Goal: Submit feedback/report problem

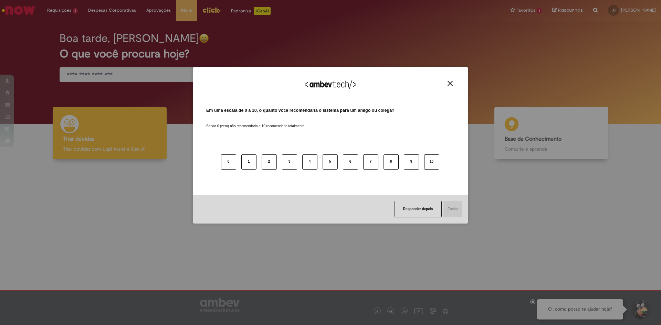
click at [449, 81] on img "Close" at bounding box center [450, 83] width 5 height 5
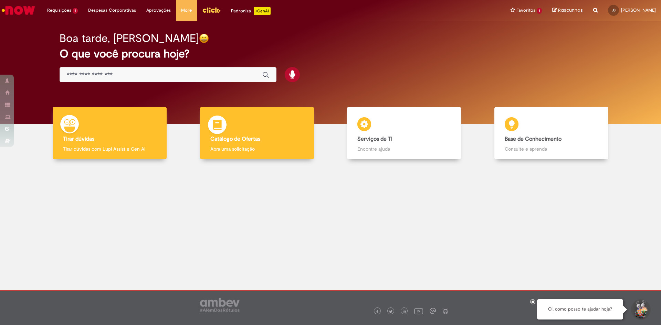
click at [270, 128] on div "Catálogo de Ofertas Catálogo de Ofertas Abra uma solicitação" at bounding box center [257, 133] width 114 height 53
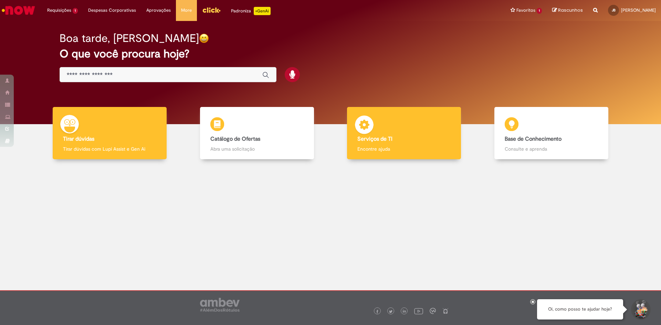
click at [370, 138] on b "Serviços de TI" at bounding box center [375, 139] width 35 height 7
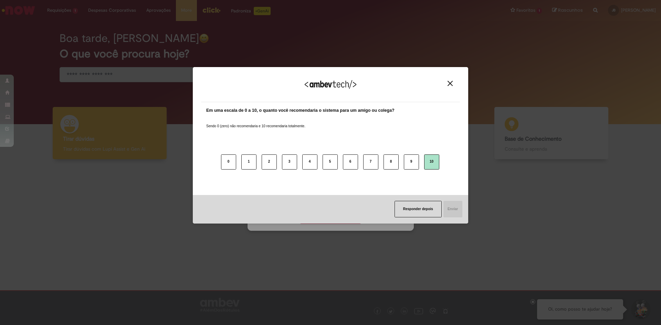
click at [428, 164] on button "10" at bounding box center [431, 162] width 15 height 15
click at [453, 209] on button "Enviar" at bounding box center [453, 209] width 20 height 17
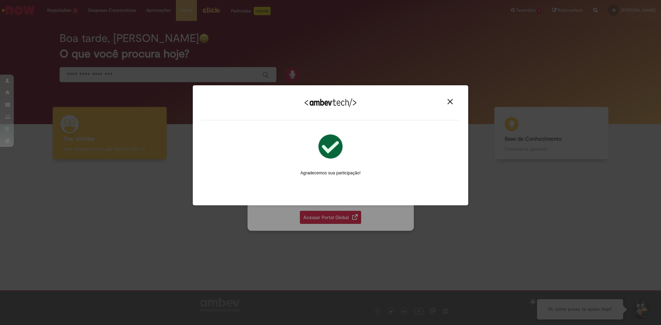
click at [420, 142] on div "Agradecemos sua participação! Ocorreu um erro ao enviar a sua avaliação. Por fa…" at bounding box center [330, 166] width 249 height 70
click at [449, 101] on img "Close" at bounding box center [450, 101] width 5 height 5
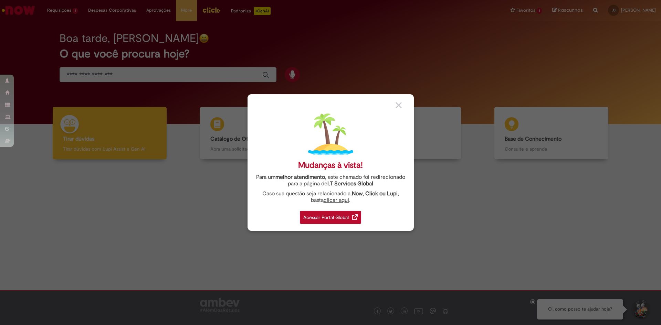
click at [358, 218] on img at bounding box center [355, 218] width 6 height 6
